Goal: Information Seeking & Learning: Learn about a topic

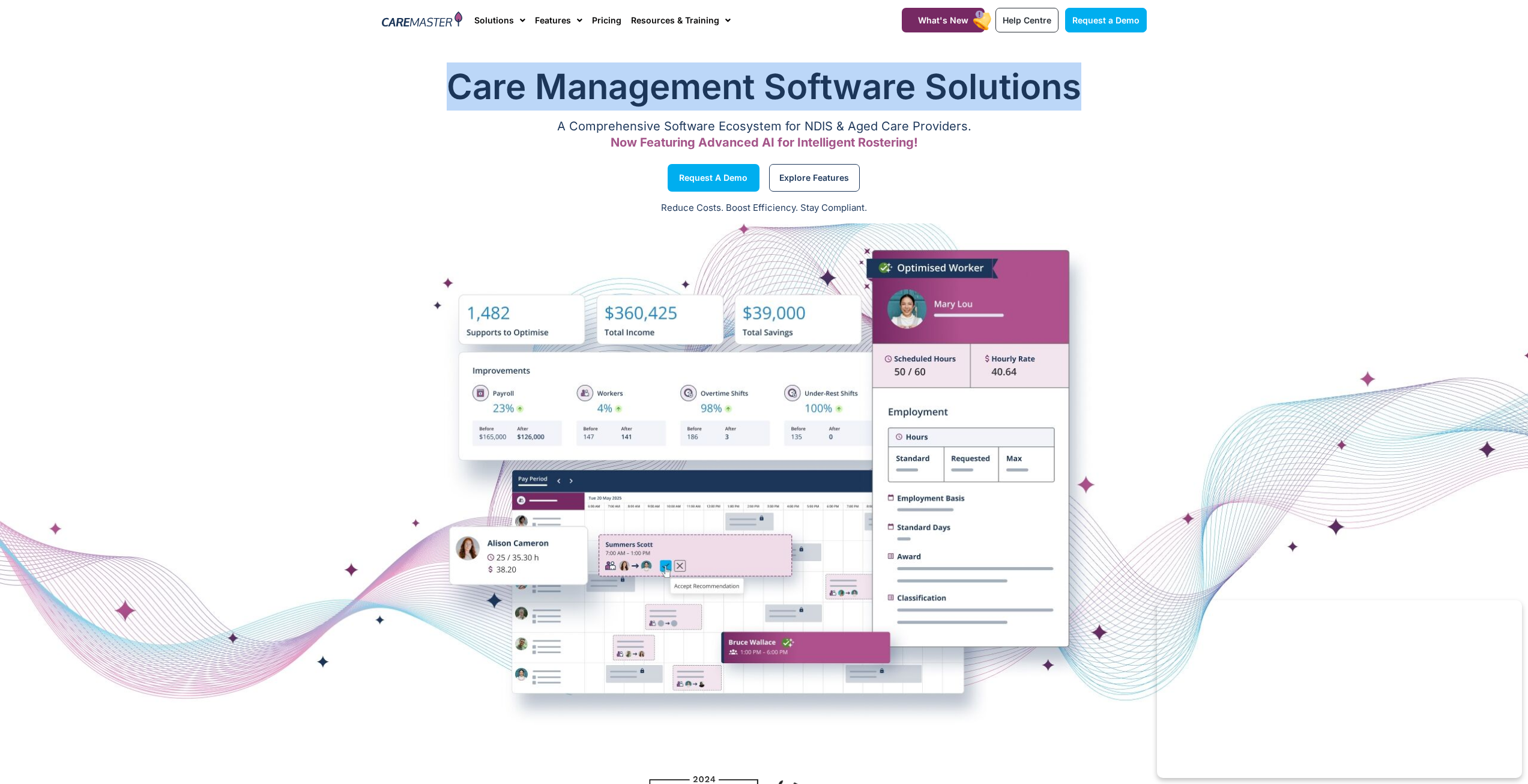
drag, startPoint x: 451, startPoint y: 80, endPoint x: 1206, endPoint y: 88, distance: 755.0
click at [1206, 88] on section "Care Management Software Solutions A Comprehensive Software Ecosystem for NDIS …" at bounding box center [764, 109] width 1528 height 105
click at [517, 21] on span "Menu" at bounding box center [519, 21] width 11 height 21
click at [546, 86] on link "NDIS Software for Small Providers" at bounding box center [546, 82] width 143 height 28
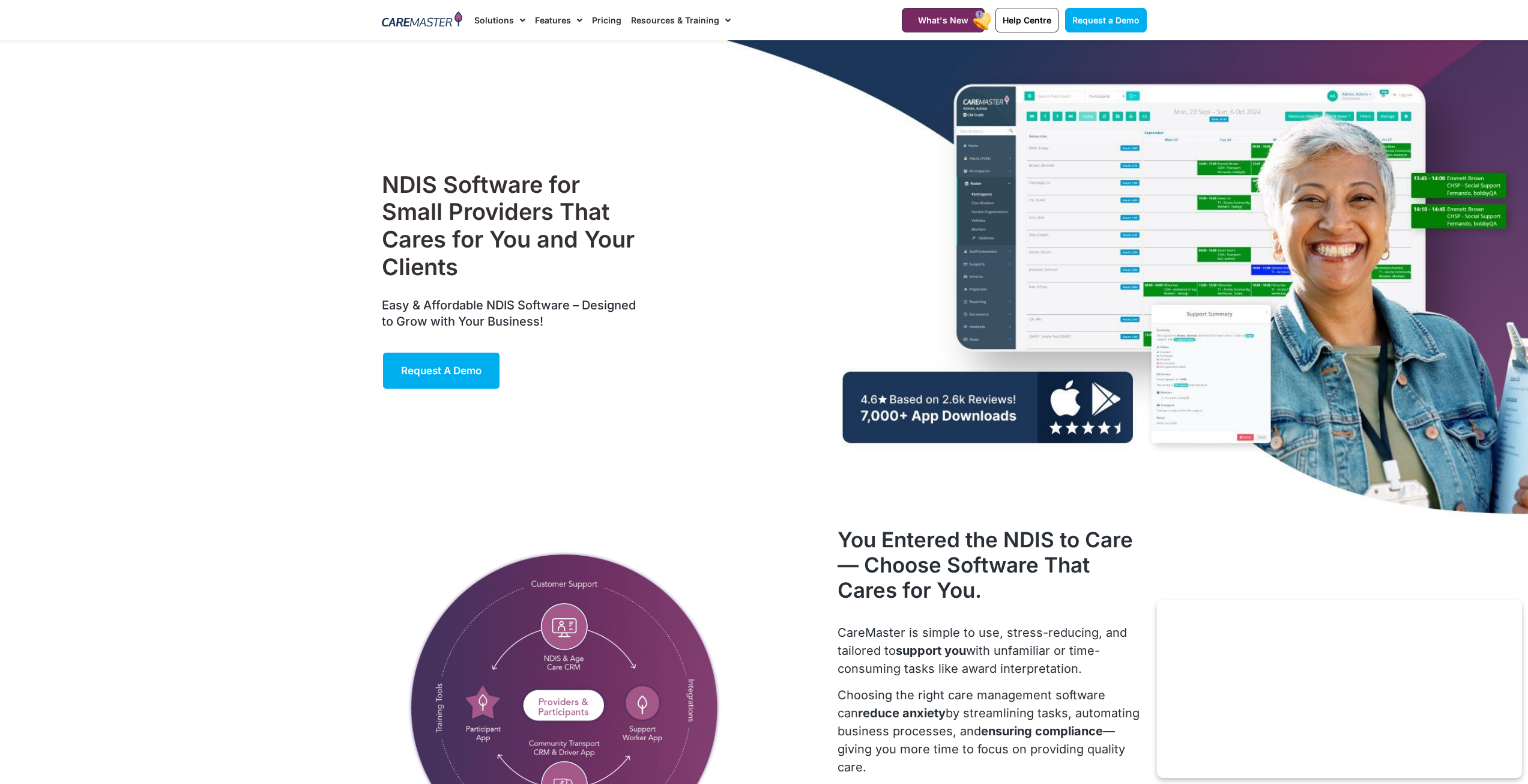
click at [566, 21] on link "Features" at bounding box center [559, 20] width 48 height 40
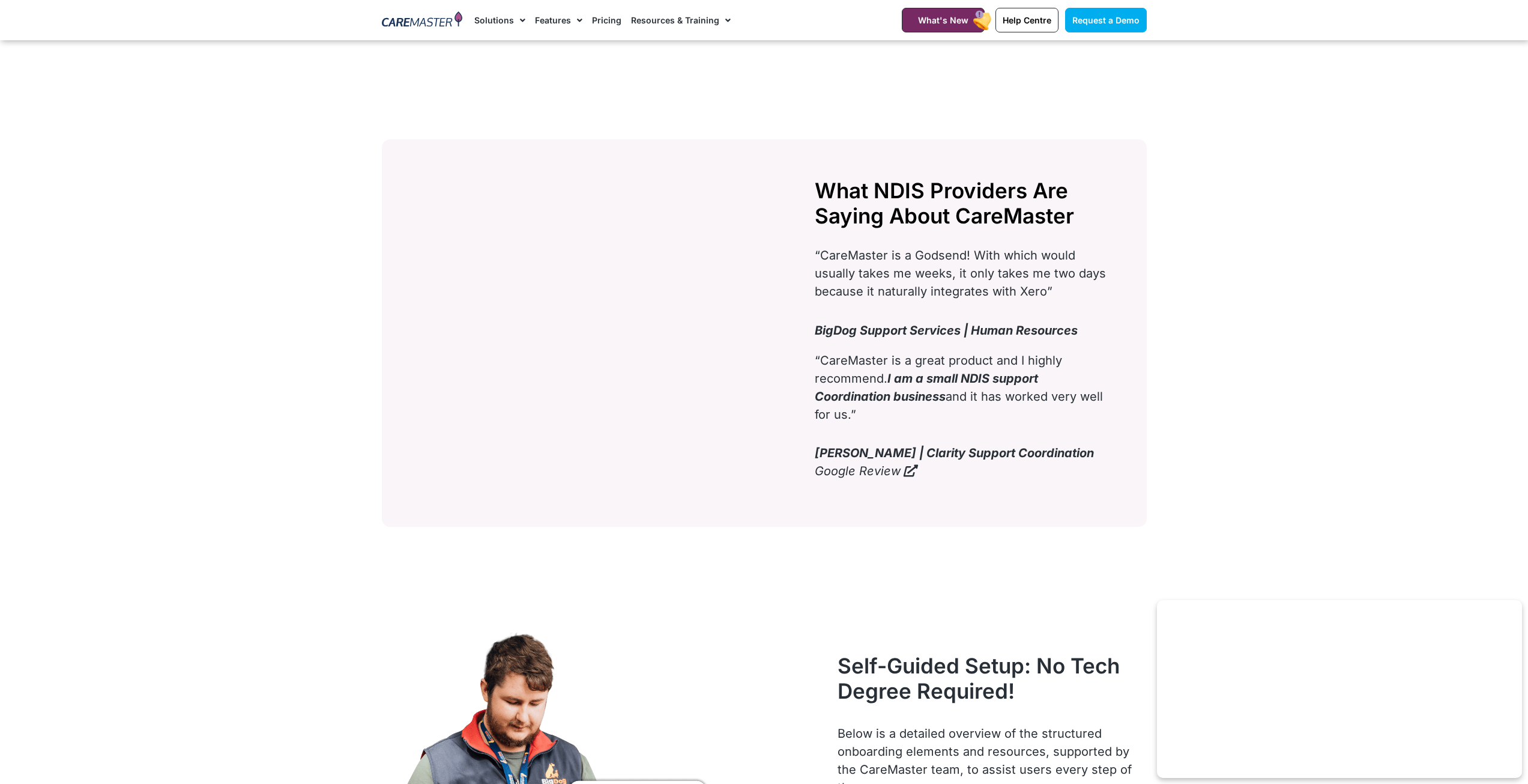
scroll to position [3782, 0]
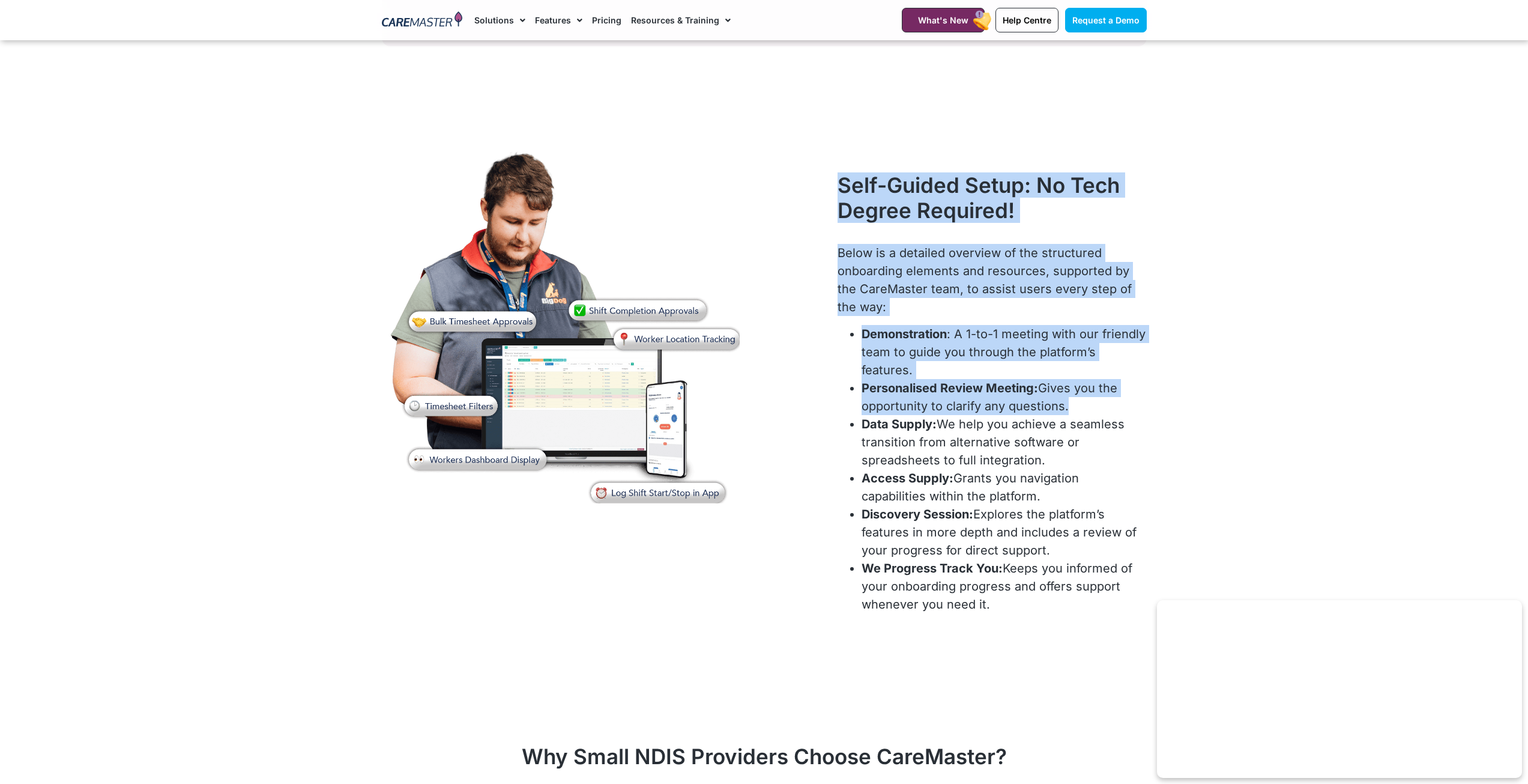
drag, startPoint x: 839, startPoint y: 204, endPoint x: 1162, endPoint y: 413, distance: 384.7
click at [1162, 413] on section "Self-Guided Setup: No Tech Degree Required! Below is a detailed overview of the…" at bounding box center [764, 377] width 1528 height 482
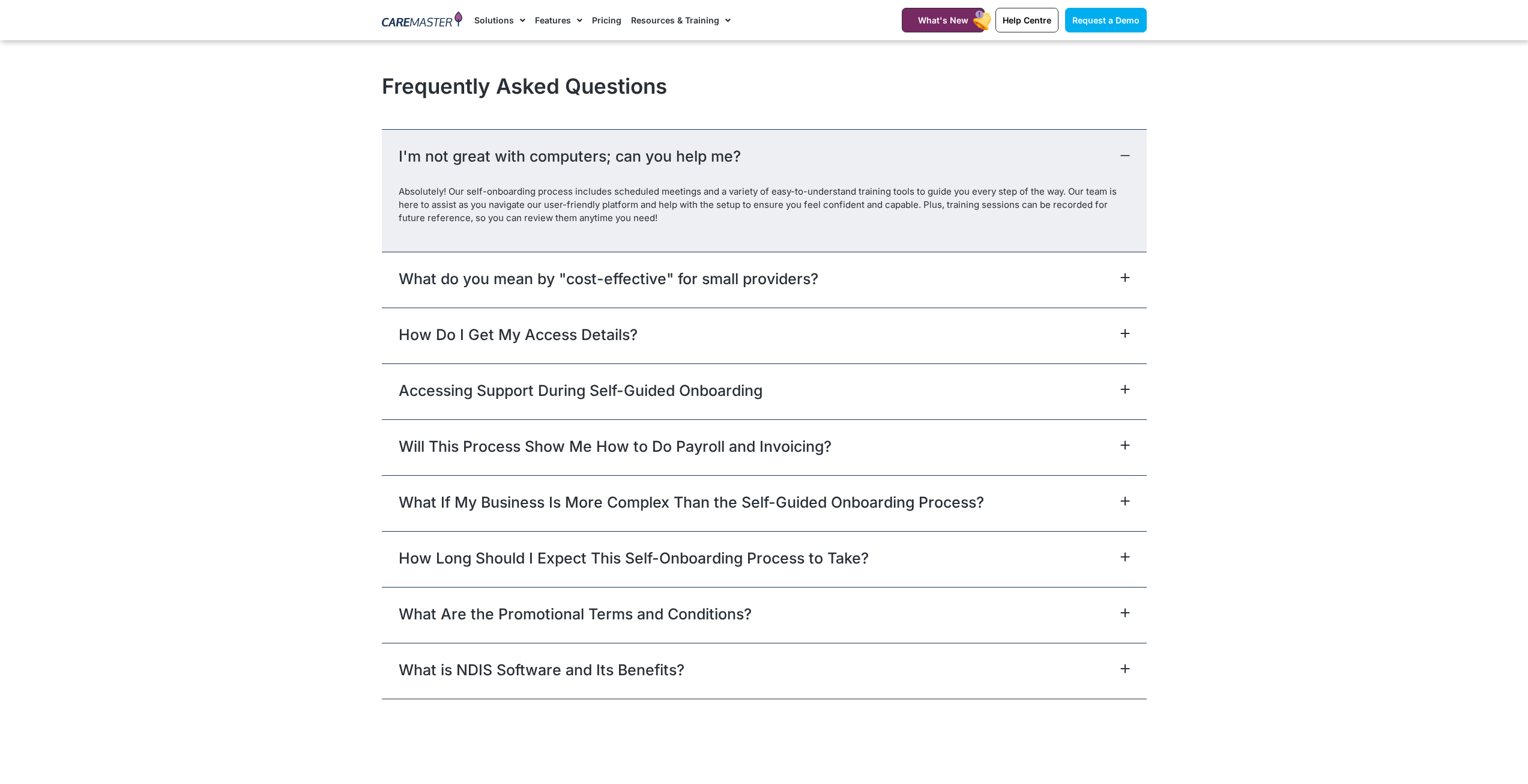
scroll to position [5344, 0]
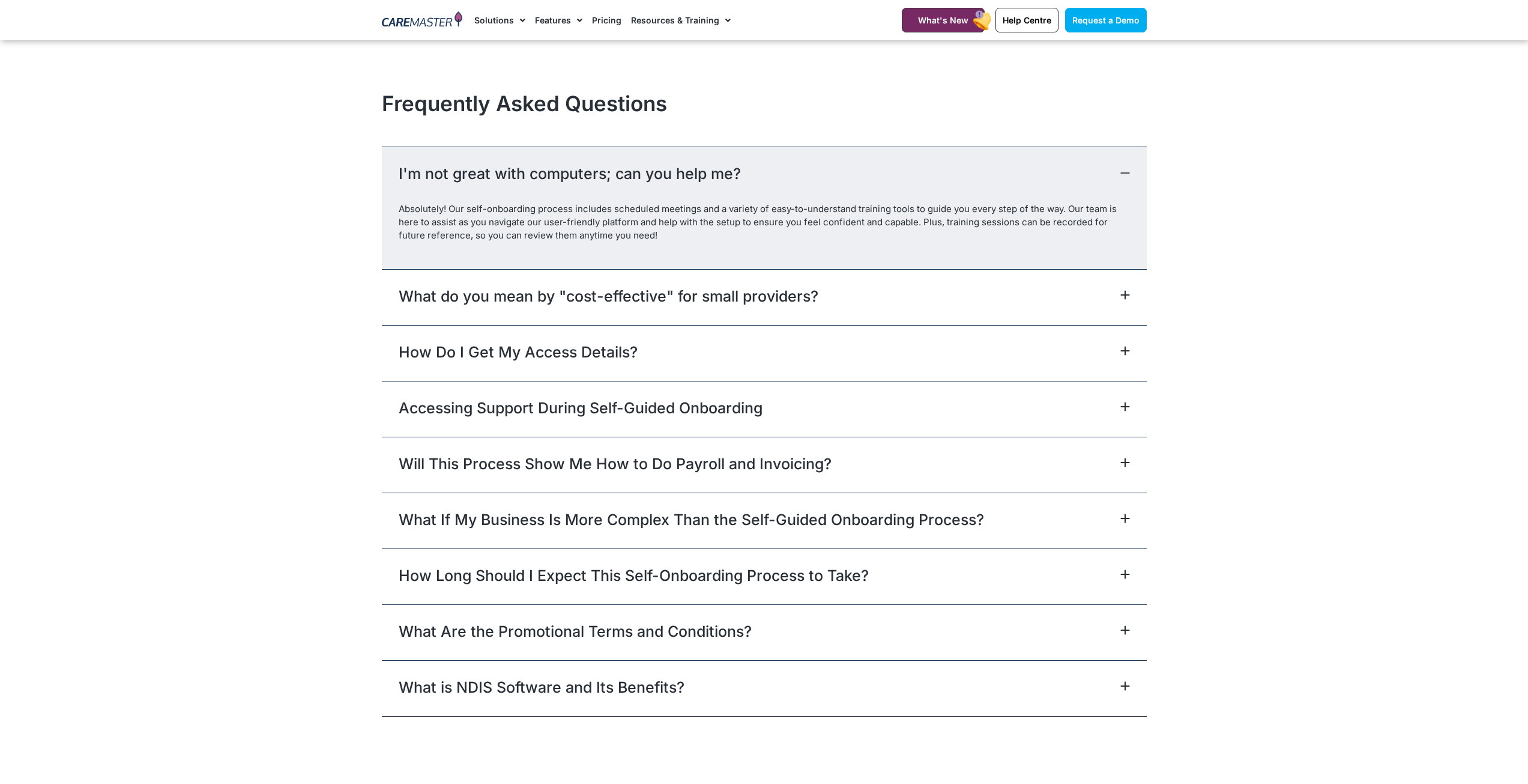
click at [538, 457] on link "Will This Process Show Me How to Do Payroll and Invoicing?" at bounding box center [615, 463] width 433 height 22
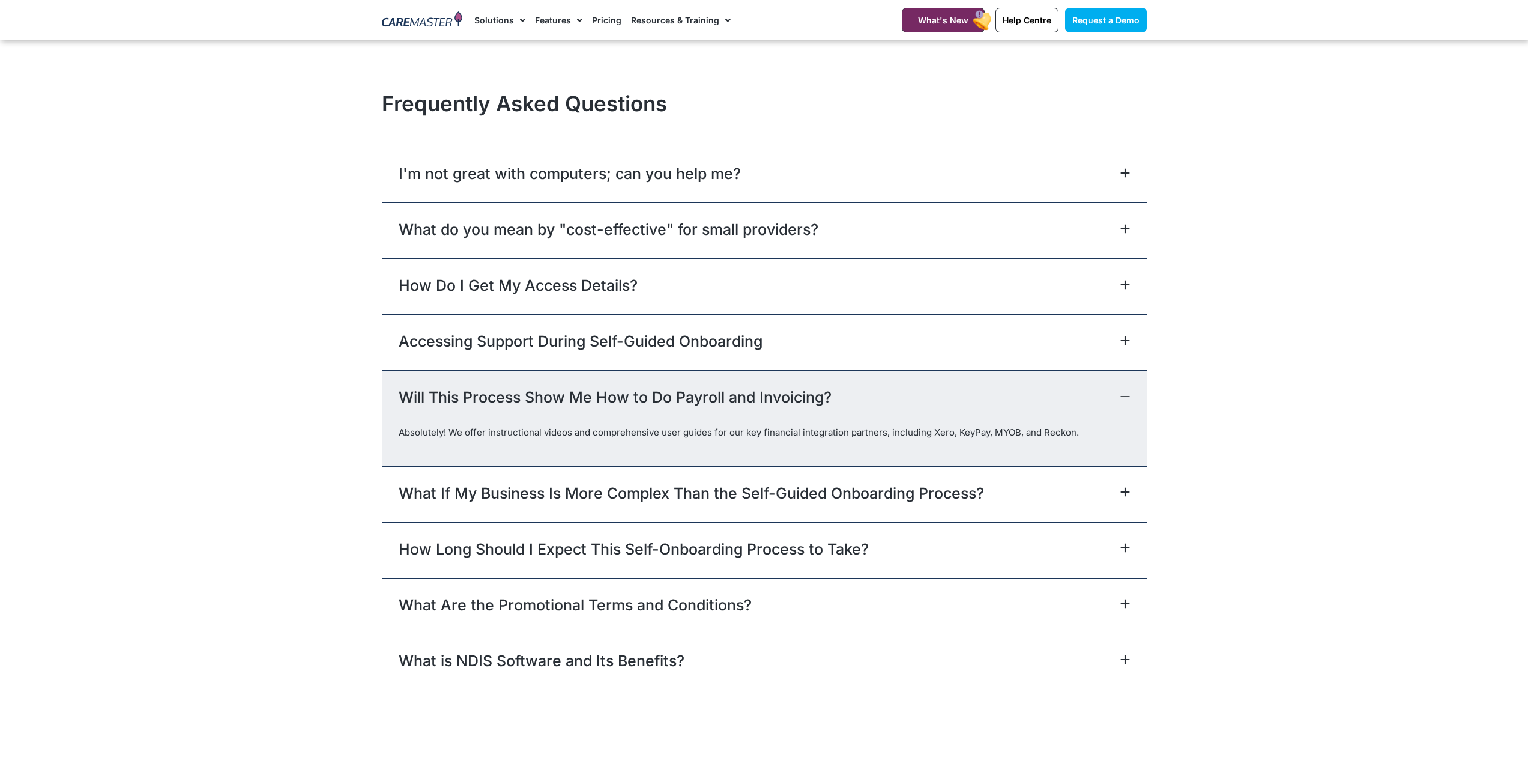
click at [526, 348] on link "Accessing Support During Self-Guided Onboarding" at bounding box center [580, 341] width 364 height 22
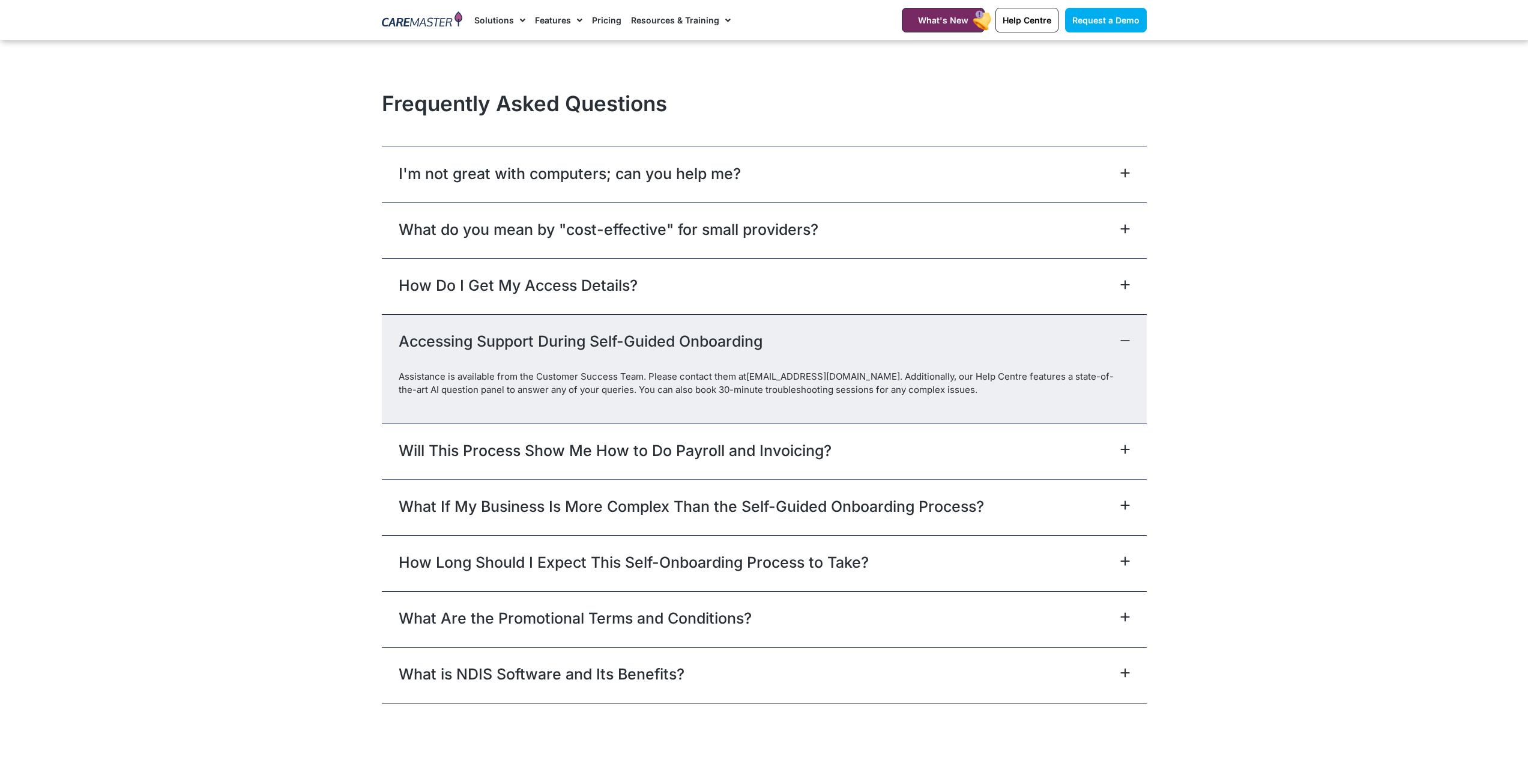
click at [592, 289] on link "How Do I Get My Access Details?" at bounding box center [517, 284] width 239 height 22
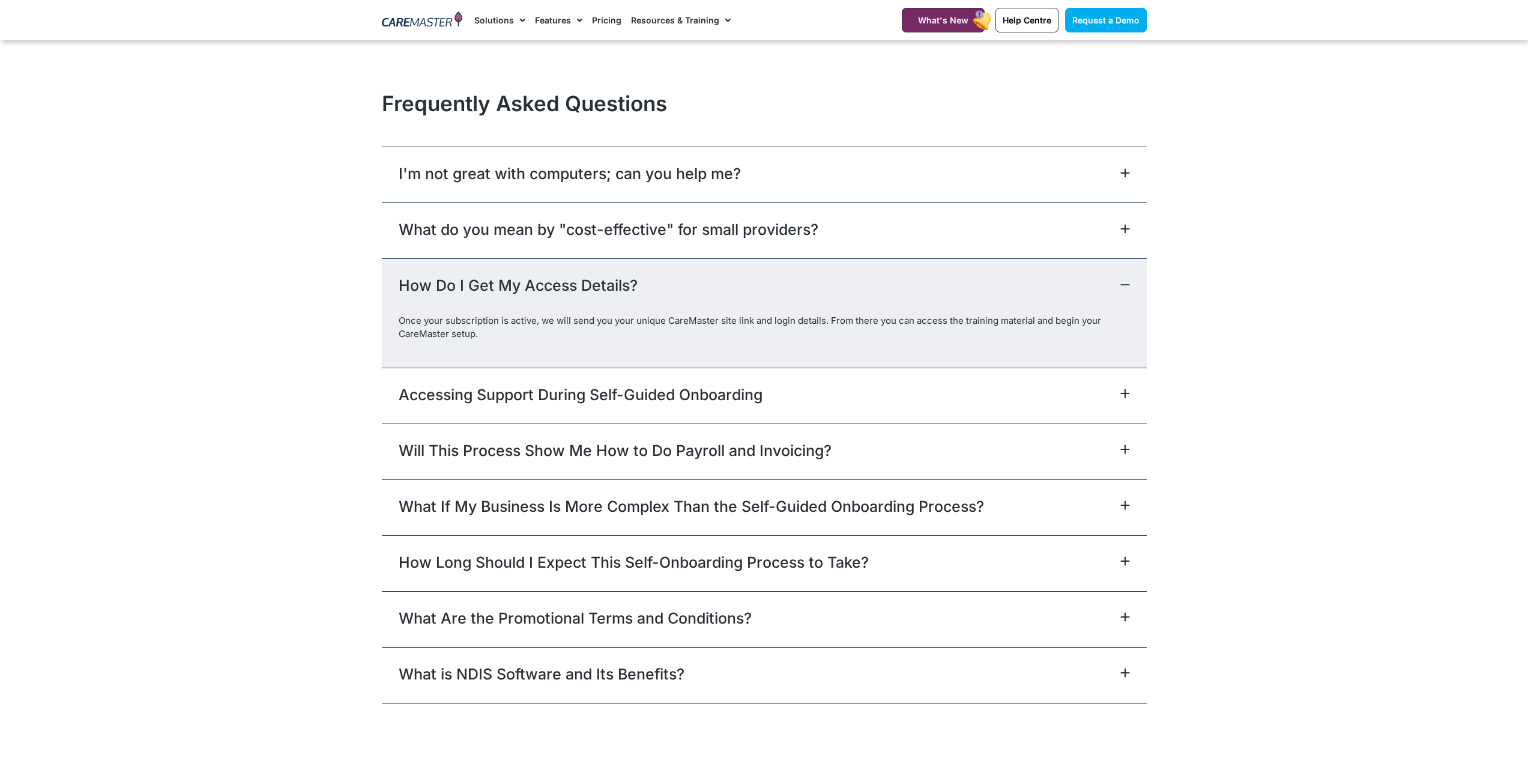
click at [628, 216] on div "What do you mean by "cost-effective" for small providers?" at bounding box center [764, 230] width 765 height 56
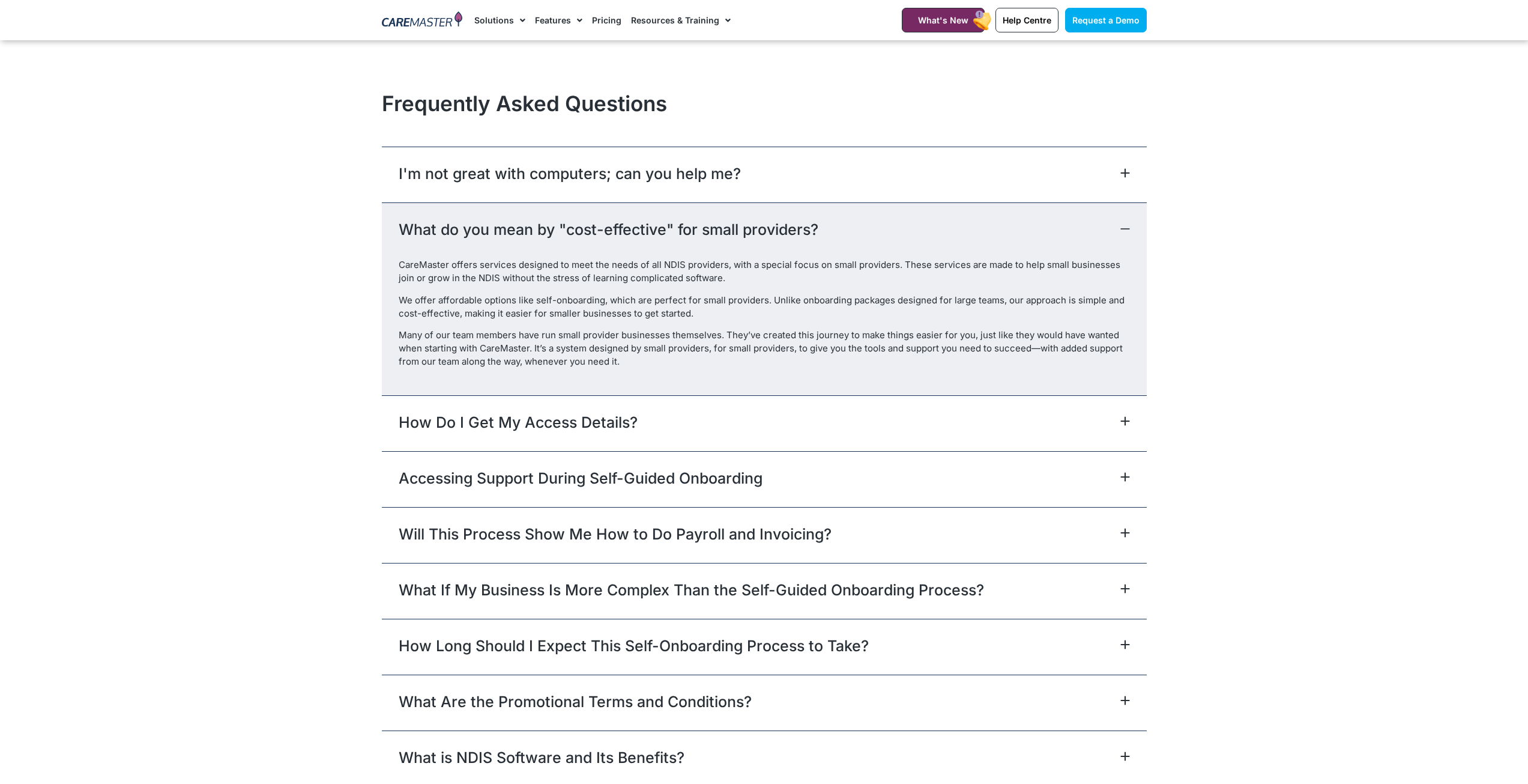
click at [639, 181] on link "I'm not great with computers; can you help me?" at bounding box center [570, 173] width 342 height 22
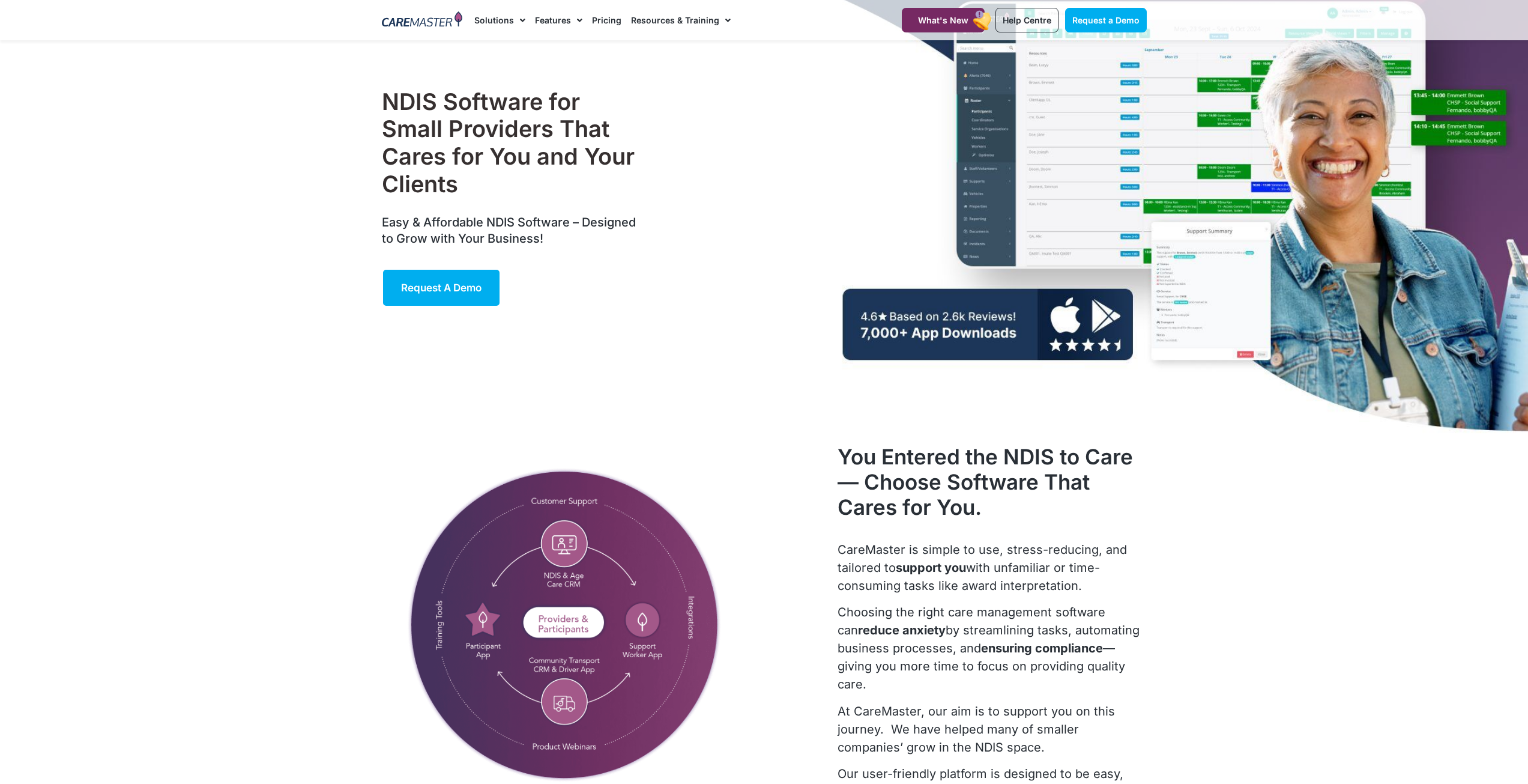
scroll to position [0, 0]
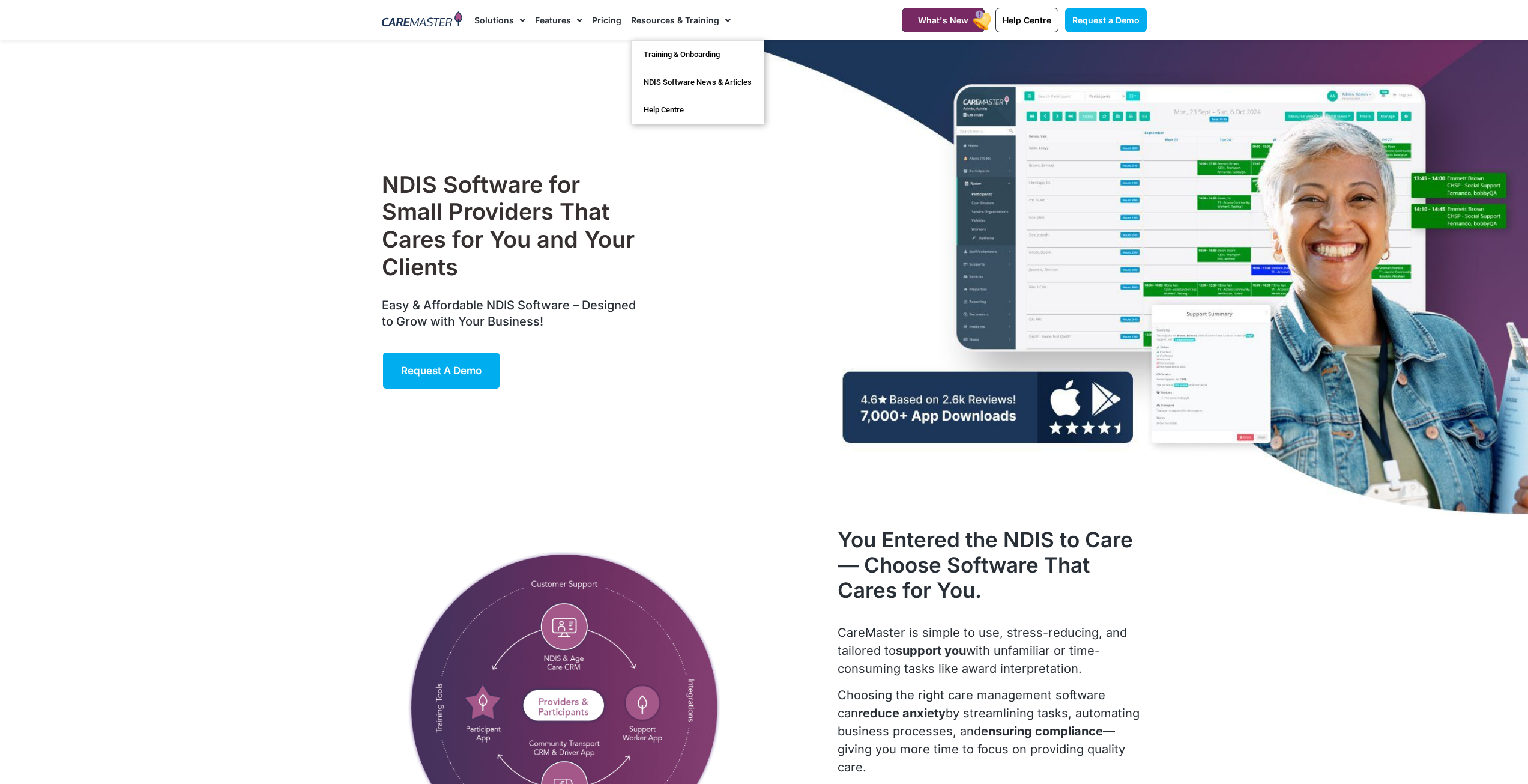
click at [720, 10] on span "Menu" at bounding box center [725, 21] width 11 height 21
click at [702, 28] on link "Resources & Training" at bounding box center [681, 20] width 100 height 40
click at [682, 59] on link "Training & Onboarding" at bounding box center [697, 55] width 132 height 28
